Goal: Task Accomplishment & Management: Manage account settings

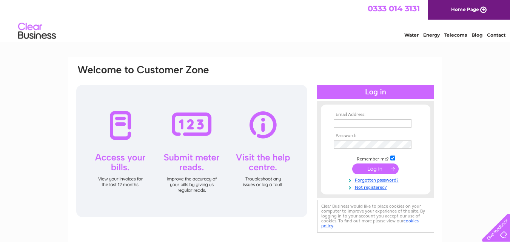
type input "rosiesemporium@hotmail.com"
click at [380, 166] on input "submit" at bounding box center [375, 168] width 46 height 11
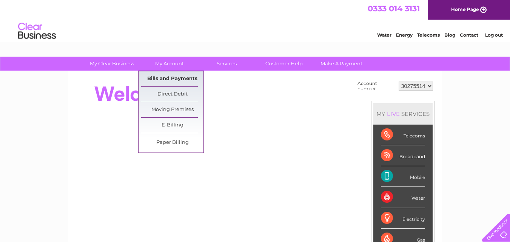
click at [174, 76] on link "Bills and Payments" at bounding box center [172, 78] width 62 height 15
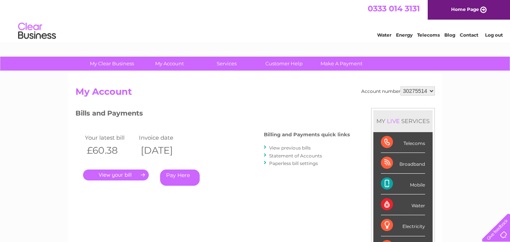
click at [126, 175] on link "." at bounding box center [116, 174] width 66 height 11
click at [292, 149] on link "View previous bills" at bounding box center [290, 148] width 42 height 6
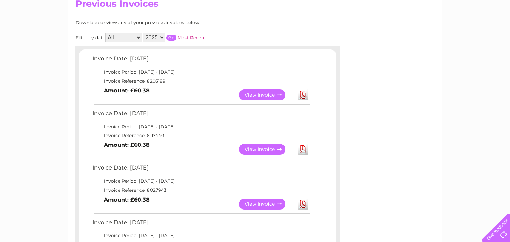
scroll to position [96, 0]
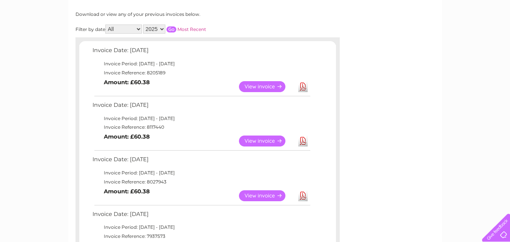
click at [260, 139] on link "View" at bounding box center [266, 140] width 55 height 11
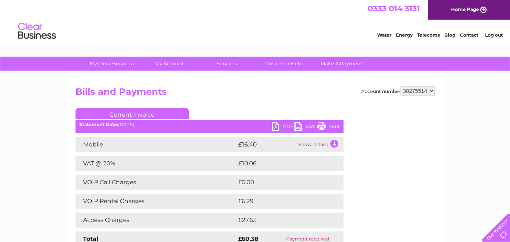
click at [337, 129] on link "Print" at bounding box center [328, 127] width 23 height 11
click at [282, 131] on link "PDF" at bounding box center [283, 127] width 23 height 11
click at [132, 116] on link "Current Invoice" at bounding box center [131, 113] width 113 height 11
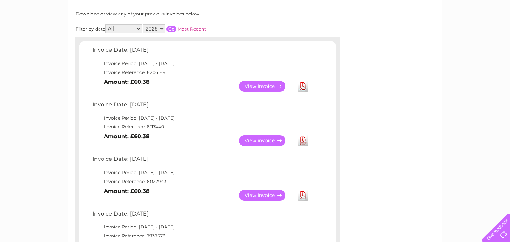
click at [257, 85] on link "View" at bounding box center [266, 86] width 55 height 11
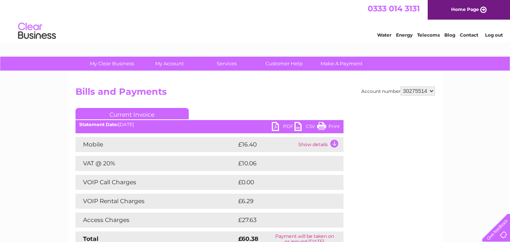
click at [282, 126] on link "PDF" at bounding box center [283, 127] width 23 height 11
